Goal: Task Accomplishment & Management: Manage account settings

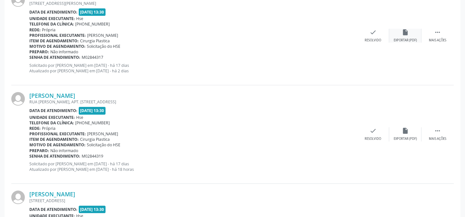
scroll to position [210, 0]
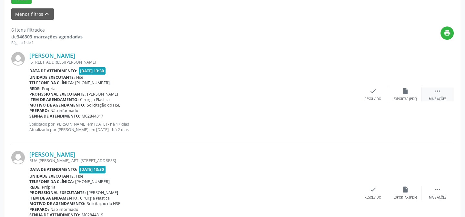
click at [439, 97] on div "Mais ações" at bounding box center [437, 99] width 17 height 5
click at [405, 93] on icon "alarm_off" at bounding box center [405, 90] width 7 height 7
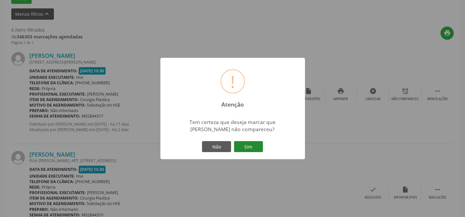
click at [242, 146] on button "Sim" at bounding box center [248, 146] width 29 height 11
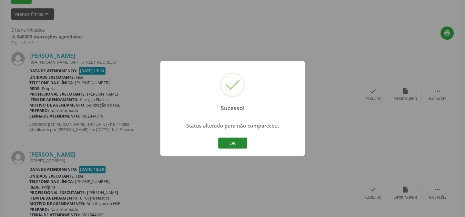
click at [234, 146] on button "OK" at bounding box center [232, 142] width 29 height 11
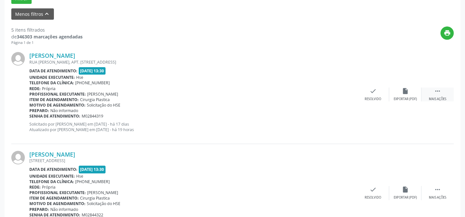
click at [434, 90] on icon "" at bounding box center [437, 90] width 7 height 7
click at [405, 92] on icon "alarm_off" at bounding box center [405, 90] width 7 height 7
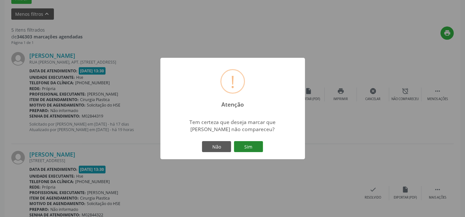
click at [260, 148] on button "Sim" at bounding box center [248, 146] width 29 height 11
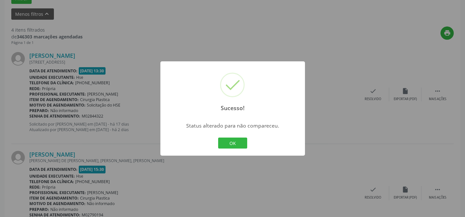
click at [232, 138] on button "OK" at bounding box center [232, 142] width 29 height 11
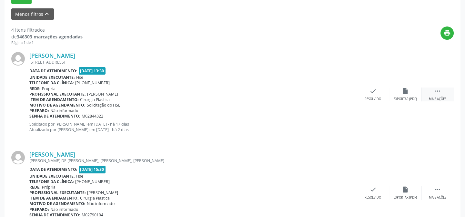
drag, startPoint x: 433, startPoint y: 92, endPoint x: 425, endPoint y: 95, distance: 8.9
click at [427, 95] on div " Mais ações" at bounding box center [437, 94] width 32 height 14
click at [403, 93] on icon "alarm_off" at bounding box center [405, 90] width 7 height 7
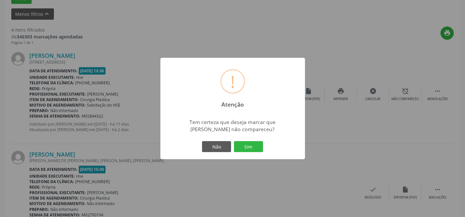
click at [257, 146] on button "Sim" at bounding box center [248, 146] width 29 height 11
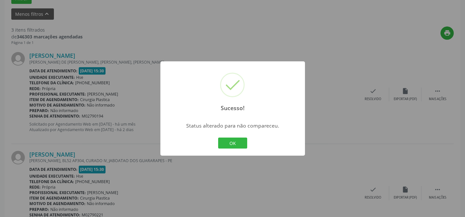
drag, startPoint x: 230, startPoint y: 145, endPoint x: 234, endPoint y: 143, distance: 4.5
click at [230, 145] on button "OK" at bounding box center [232, 142] width 29 height 11
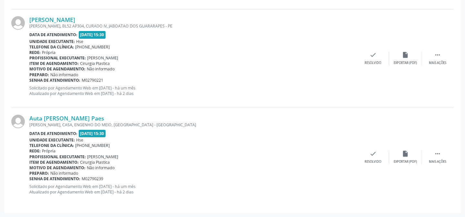
scroll to position [315, 0]
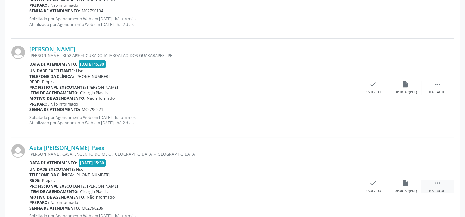
click at [443, 181] on div " Mais ações" at bounding box center [437, 186] width 32 height 14
click at [402, 182] on icon "alarm_off" at bounding box center [405, 182] width 7 height 7
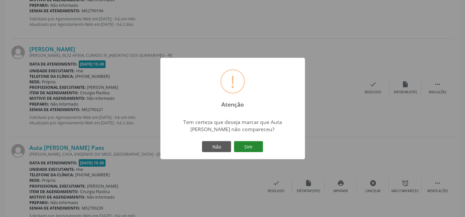
click at [254, 147] on button "Sim" at bounding box center [248, 146] width 29 height 11
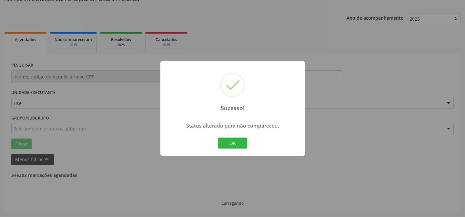
scroll to position [246, 0]
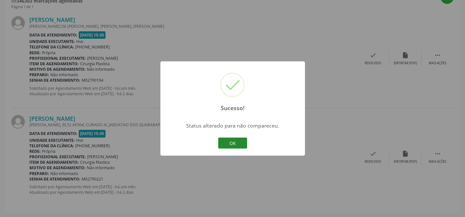
click at [236, 144] on button "OK" at bounding box center [232, 142] width 29 height 11
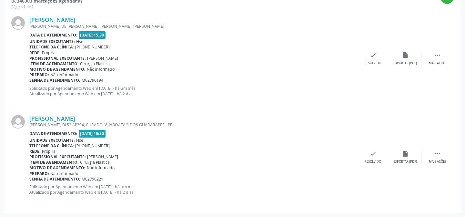
scroll to position [128, 0]
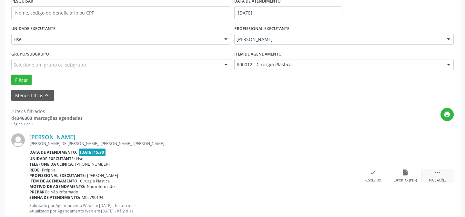
click at [434, 179] on div "Mais ações" at bounding box center [437, 180] width 17 height 5
click at [403, 179] on div "Não compareceu" at bounding box center [404, 180] width 27 height 5
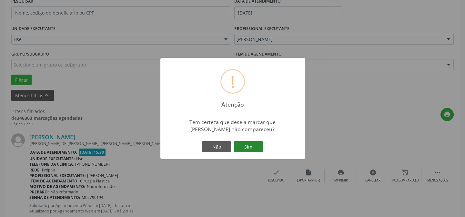
click at [247, 143] on button "Sim" at bounding box center [248, 146] width 29 height 11
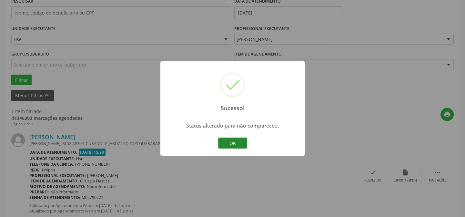
click at [227, 145] on button "OK" at bounding box center [232, 142] width 29 height 11
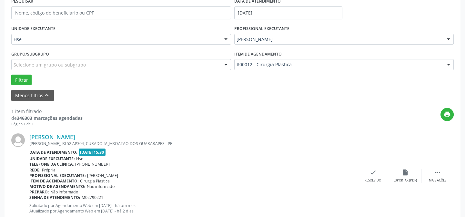
scroll to position [147, 0]
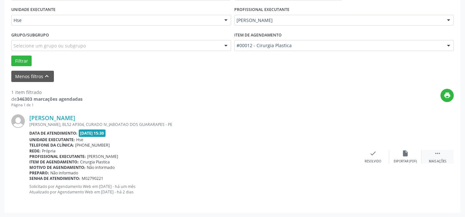
click at [434, 150] on icon "" at bounding box center [437, 153] width 7 height 7
click at [393, 157] on div "alarm_off Não compareceu" at bounding box center [405, 157] width 32 height 14
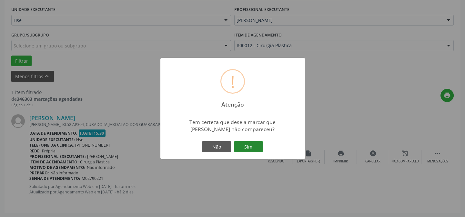
click at [253, 150] on button "Sim" at bounding box center [248, 146] width 29 height 11
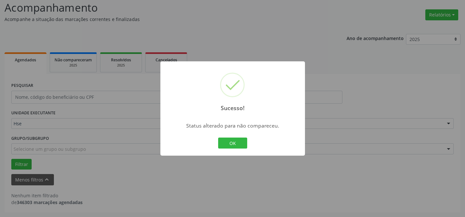
scroll to position [44, 0]
drag, startPoint x: 237, startPoint y: 142, endPoint x: 238, endPoint y: 134, distance: 8.1
click at [237, 141] on button "OK" at bounding box center [232, 142] width 29 height 11
